Goal: Task Accomplishment & Management: Use online tool/utility

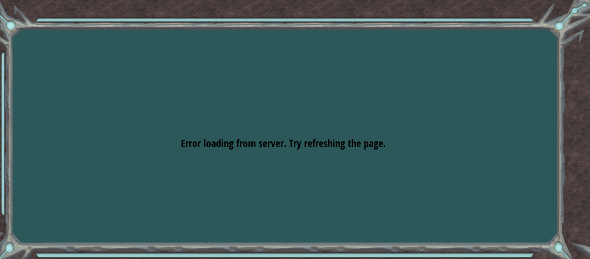
click at [272, 92] on div "Goals Error loading from server. Try refreshing the page. You'll need to join a…" at bounding box center [295, 129] width 590 height 259
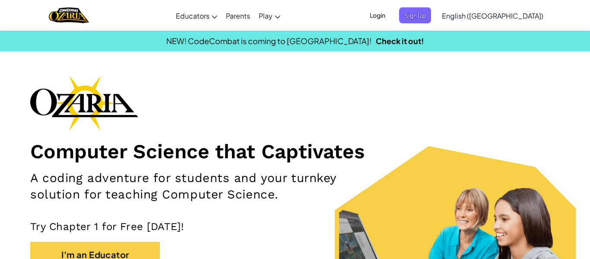
click at [391, 14] on span "Login" at bounding box center [378, 15] width 26 height 16
